Goal: Go to known website: Access a specific website the user already knows

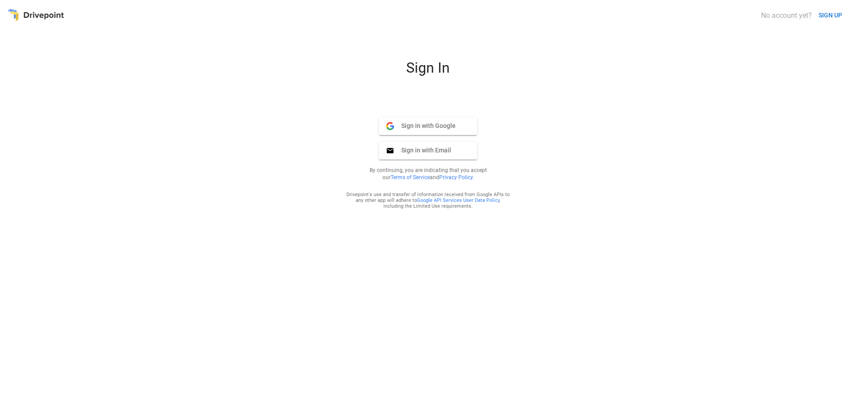
click at [469, 131] on button "Sign in with Google Google" at bounding box center [428, 126] width 98 height 18
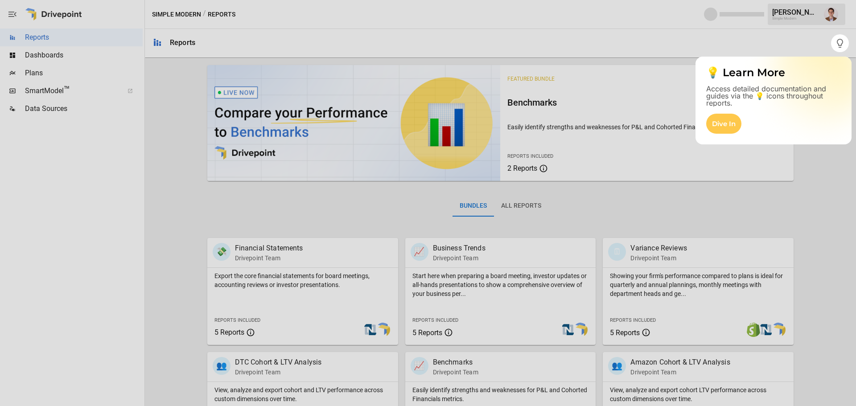
click at [180, 174] on div at bounding box center [428, 229] width 856 height 354
